Goal: Task Accomplishment & Management: Manage account settings

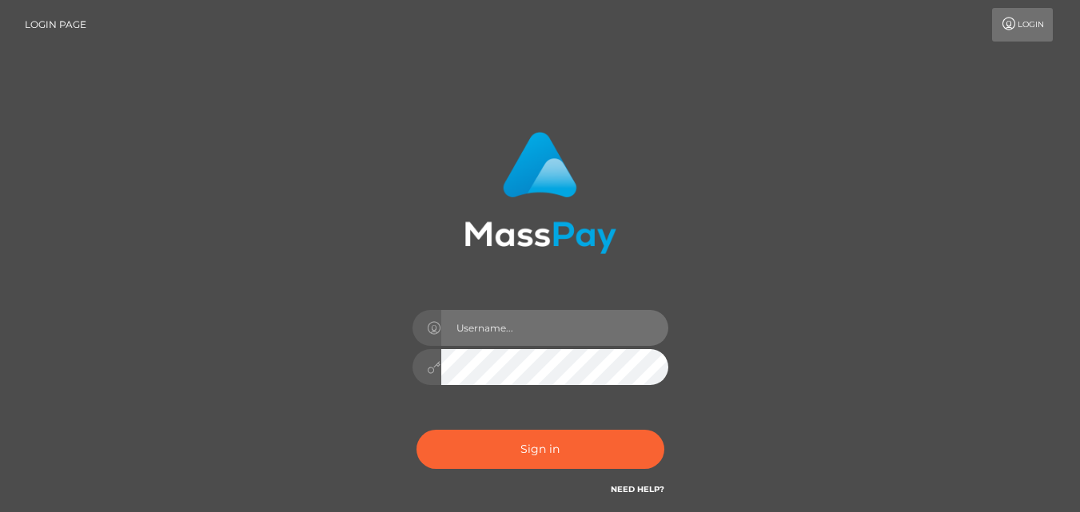
click at [480, 325] on input "text" at bounding box center [554, 328] width 227 height 36
type input "[EMAIL_ADDRESS][DOMAIN_NAME]"
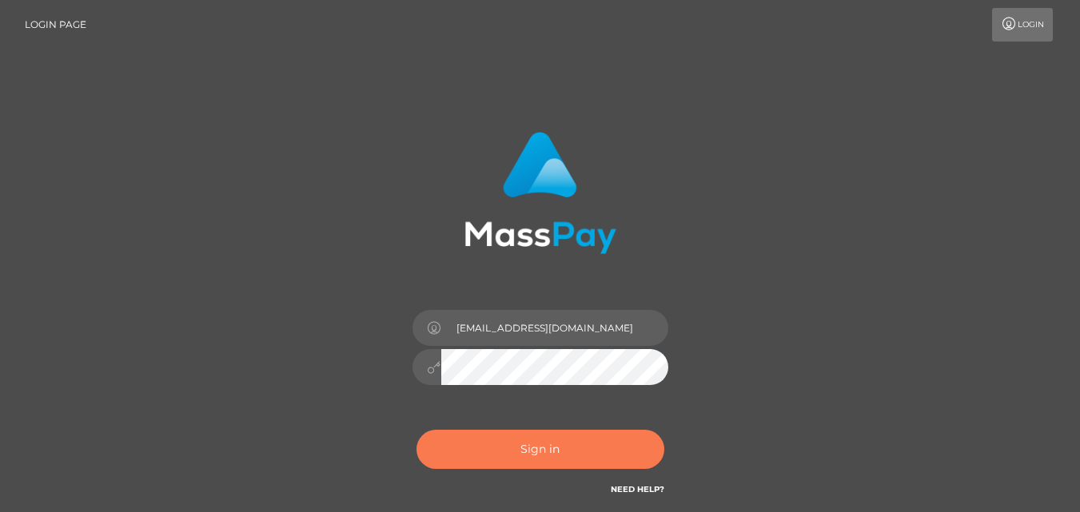
click at [527, 445] on button "Sign in" at bounding box center [541, 449] width 248 height 39
click at [522, 450] on button "Sign in" at bounding box center [541, 449] width 248 height 39
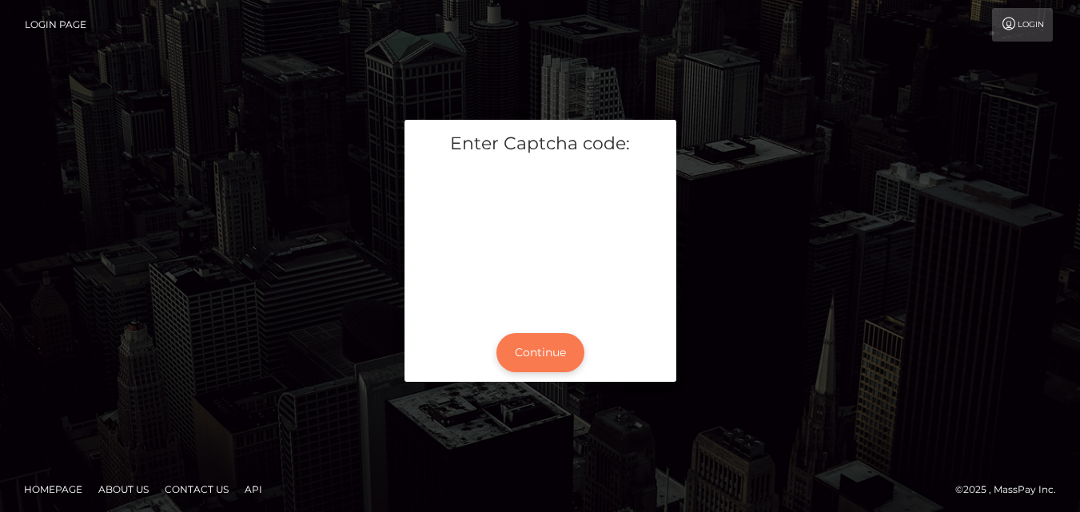
click at [544, 347] on button "Continue" at bounding box center [540, 352] width 88 height 39
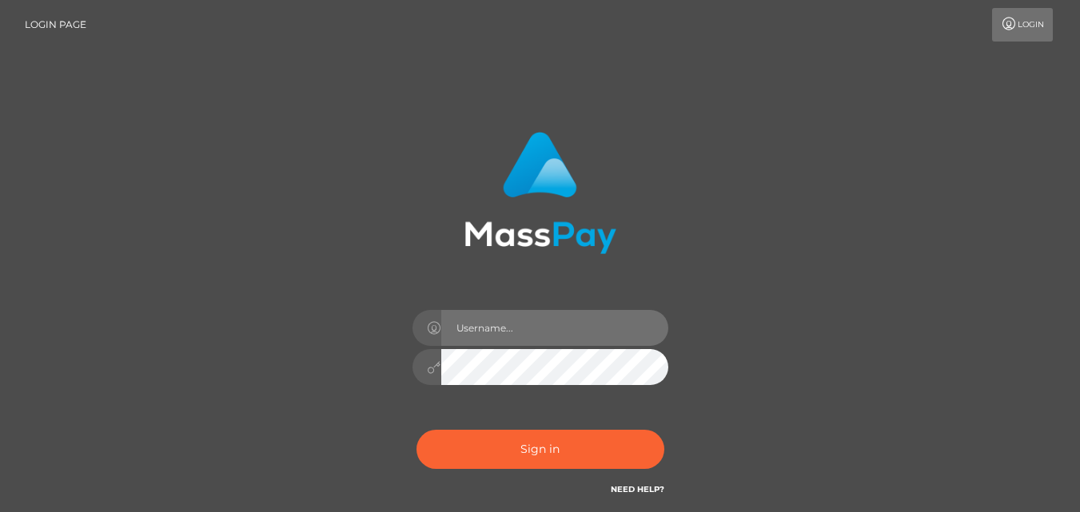
click at [469, 334] on input "text" at bounding box center [554, 328] width 227 height 36
type input "genyyounes@ymail.com"
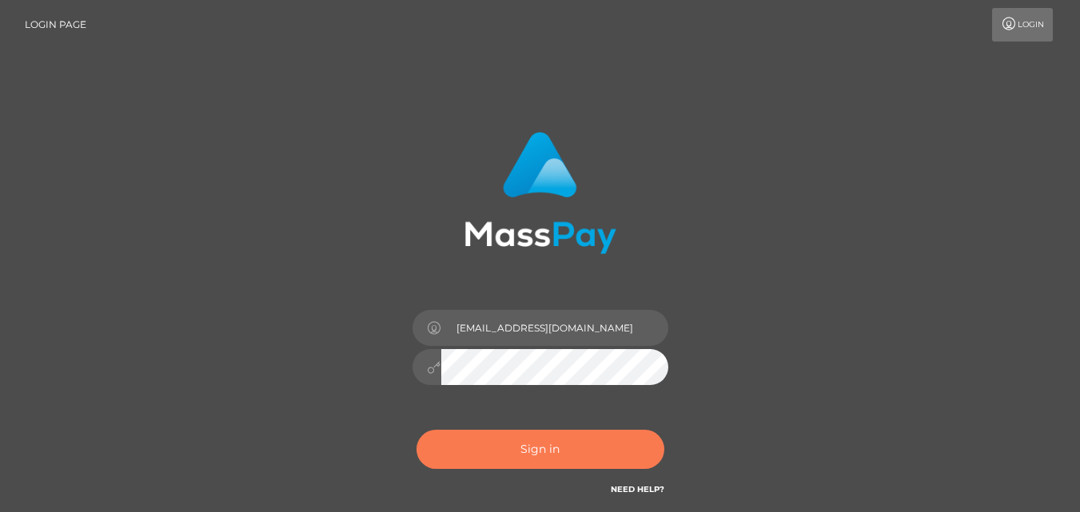
click at [494, 450] on button "Sign in" at bounding box center [541, 449] width 248 height 39
click at [487, 456] on button "Sign in" at bounding box center [541, 449] width 248 height 39
click at [540, 445] on button "Sign in" at bounding box center [541, 449] width 248 height 39
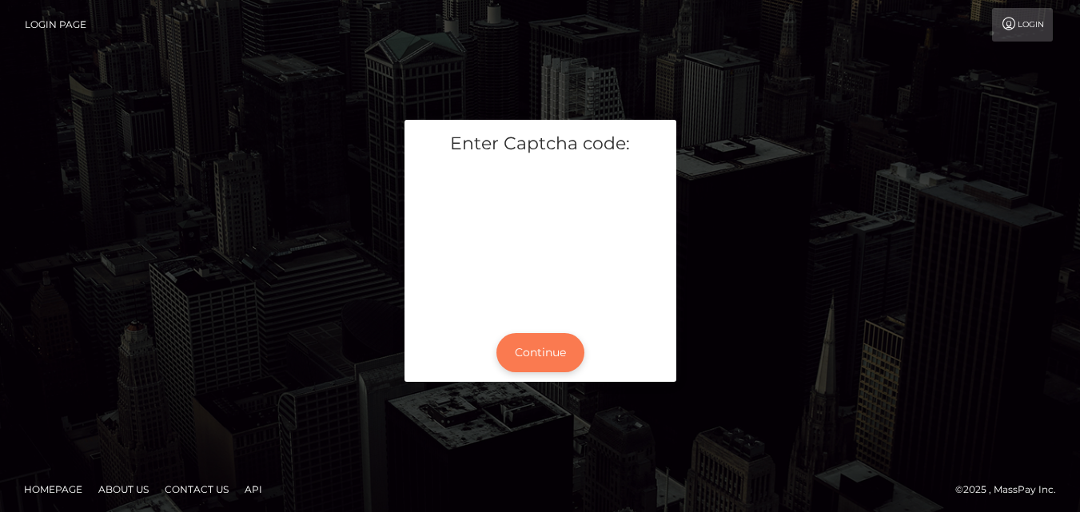
click at [539, 357] on button "Continue" at bounding box center [540, 352] width 88 height 39
click at [544, 352] on button "Continue" at bounding box center [540, 352] width 88 height 39
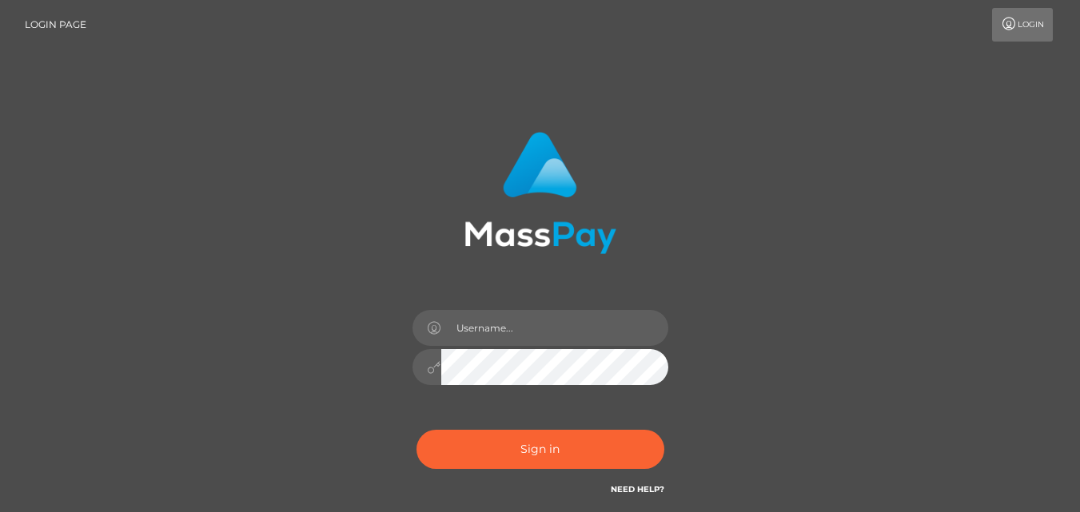
click at [636, 484] on link "Need Help?" at bounding box center [638, 489] width 54 height 10
type input "[EMAIL_ADDRESS][DOMAIN_NAME]"
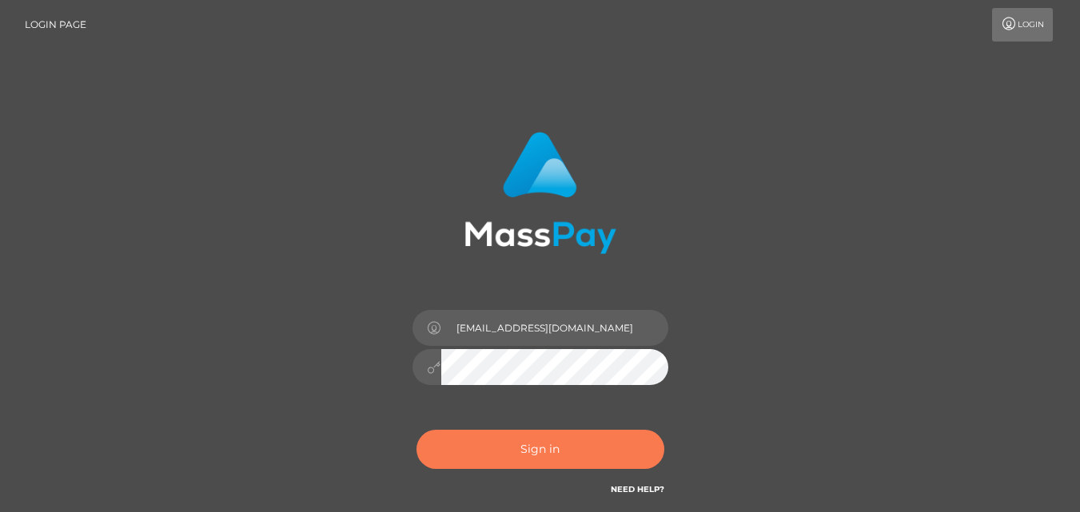
click at [588, 454] on button "Sign in" at bounding box center [541, 449] width 248 height 39
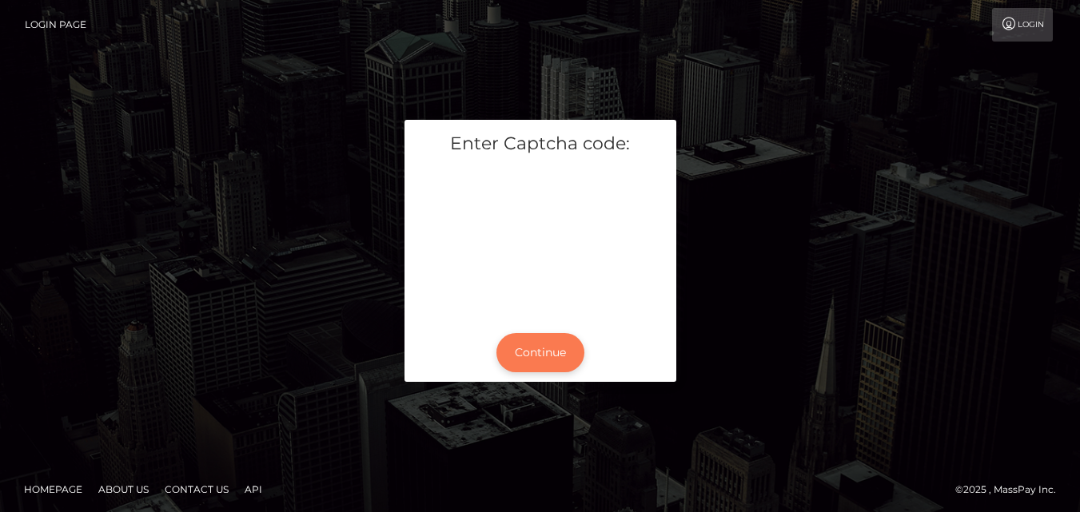
click at [541, 350] on button "Continue" at bounding box center [540, 352] width 88 height 39
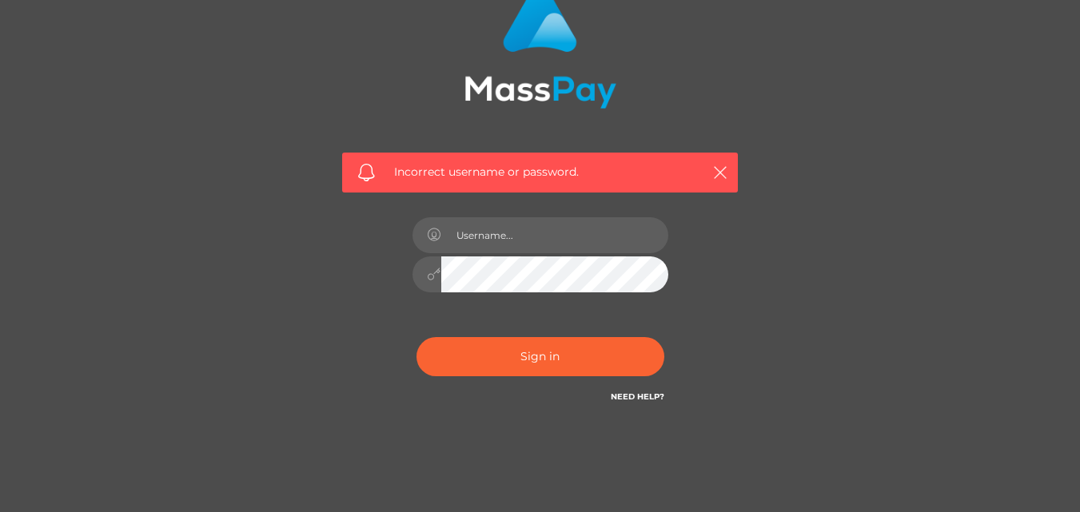
scroll to position [160, 0]
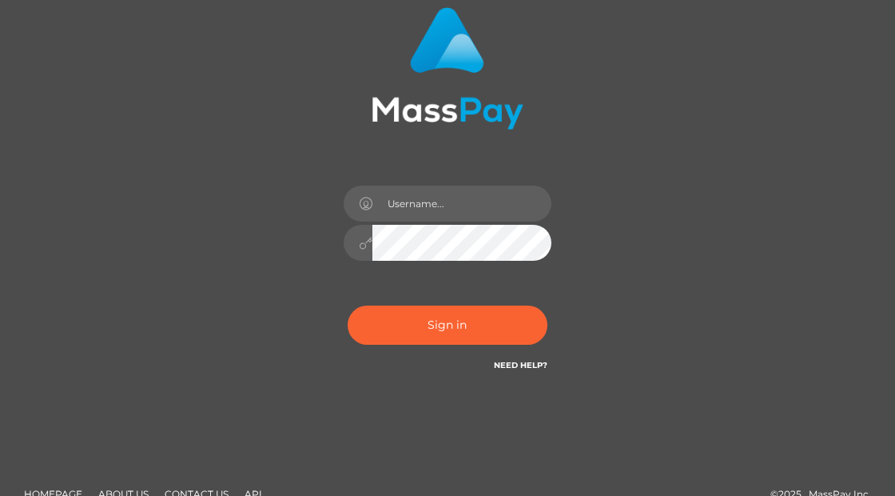
scroll to position [151, 0]
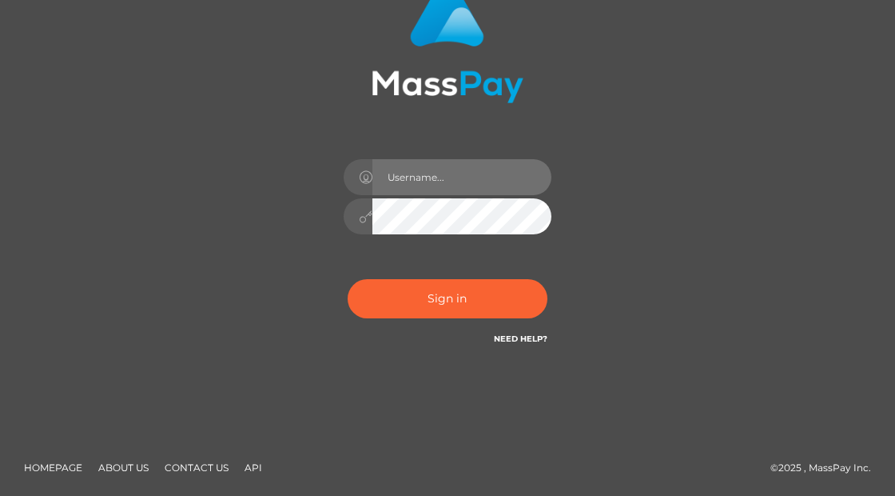
click at [413, 191] on input "text" at bounding box center [462, 177] width 179 height 36
type input "genyyounes@ymail.com"
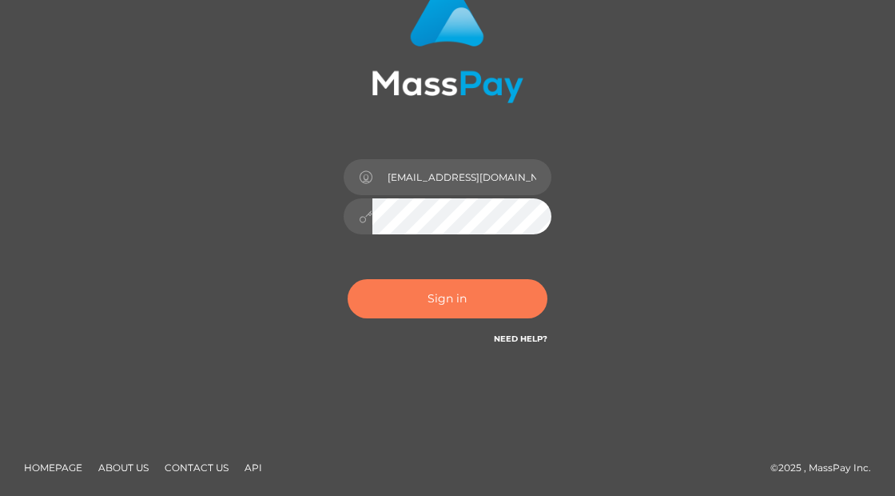
click at [442, 302] on button "Sign in" at bounding box center [448, 298] width 200 height 39
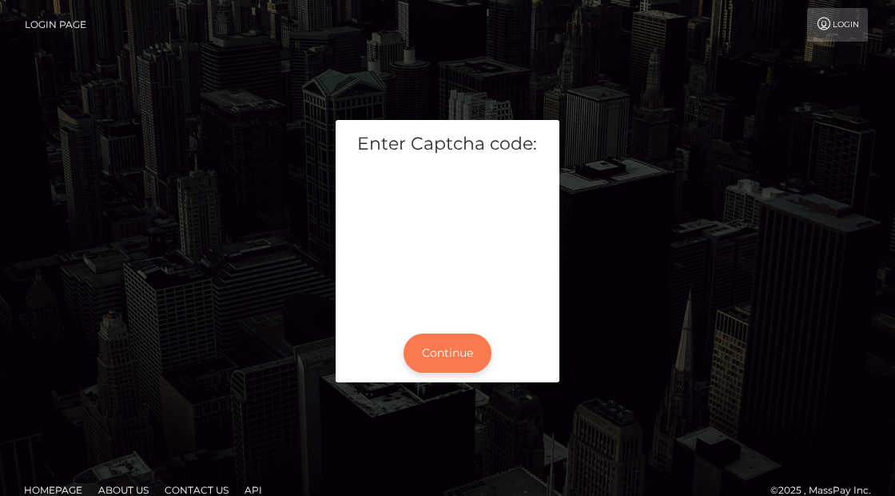
click at [444, 355] on button "Continue" at bounding box center [448, 352] width 88 height 39
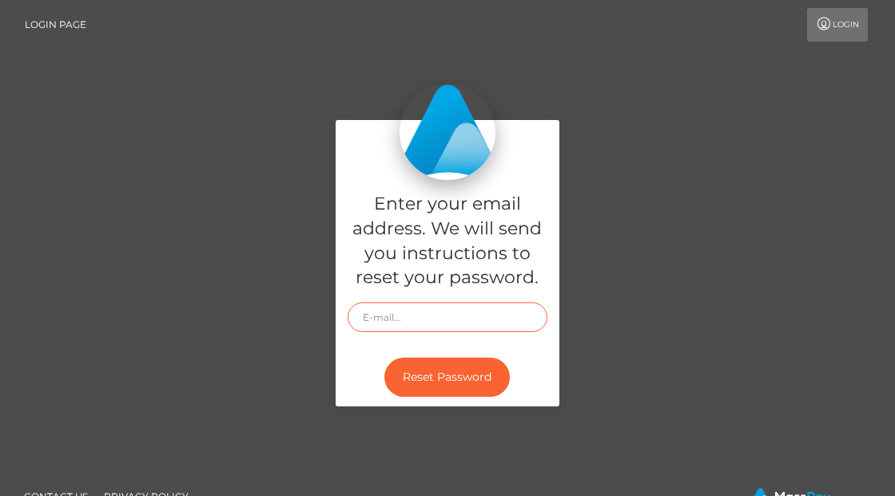
click at [424, 315] on input "text" at bounding box center [448, 317] width 200 height 30
type input "[EMAIL_ADDRESS][DOMAIN_NAME]"
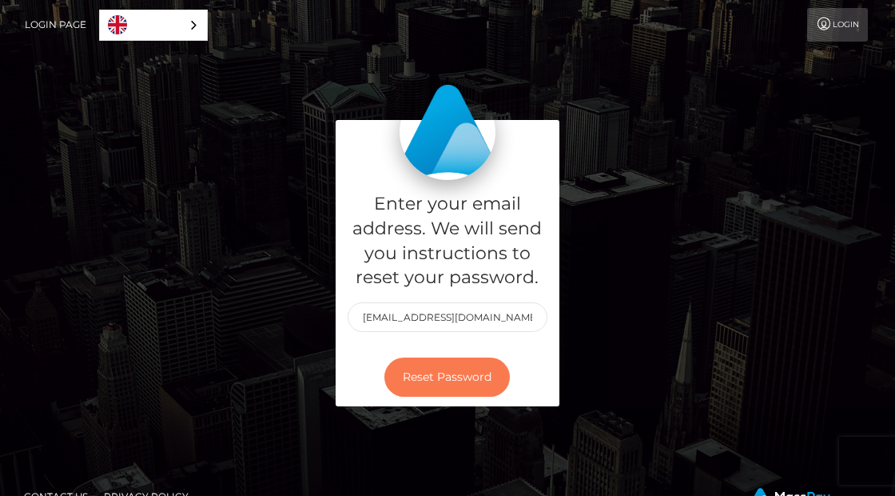
click at [416, 377] on button "Reset Password" at bounding box center [448, 376] width 126 height 39
